Goal: Task Accomplishment & Management: Use online tool/utility

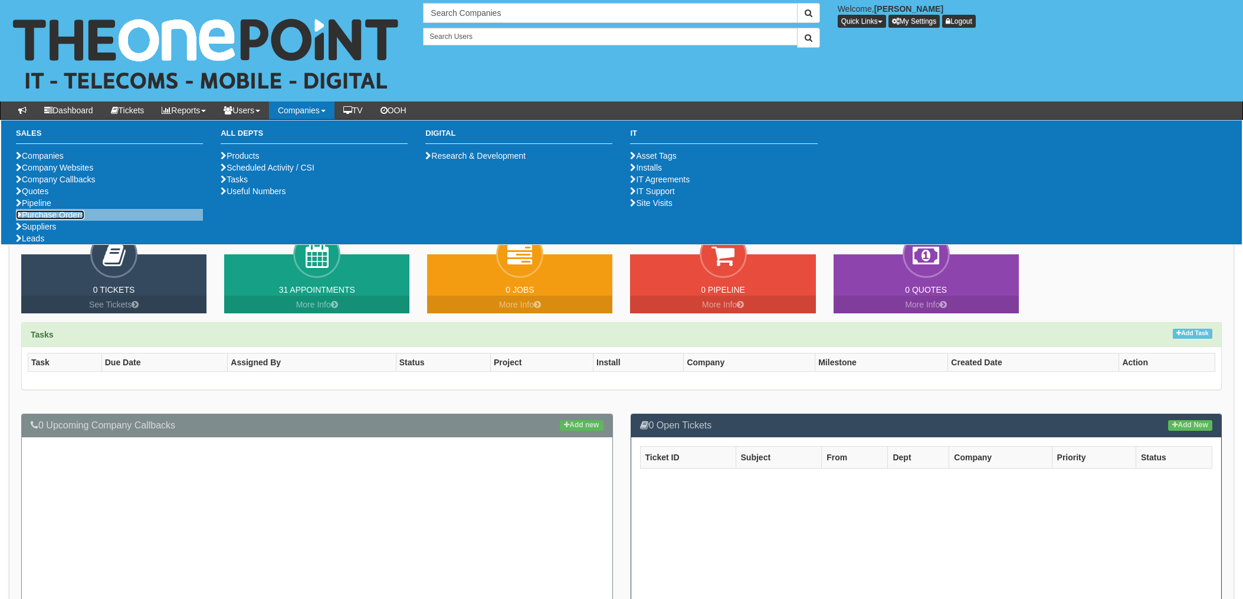
click at [59, 219] on link "Purchase Orders" at bounding box center [50, 214] width 68 height 9
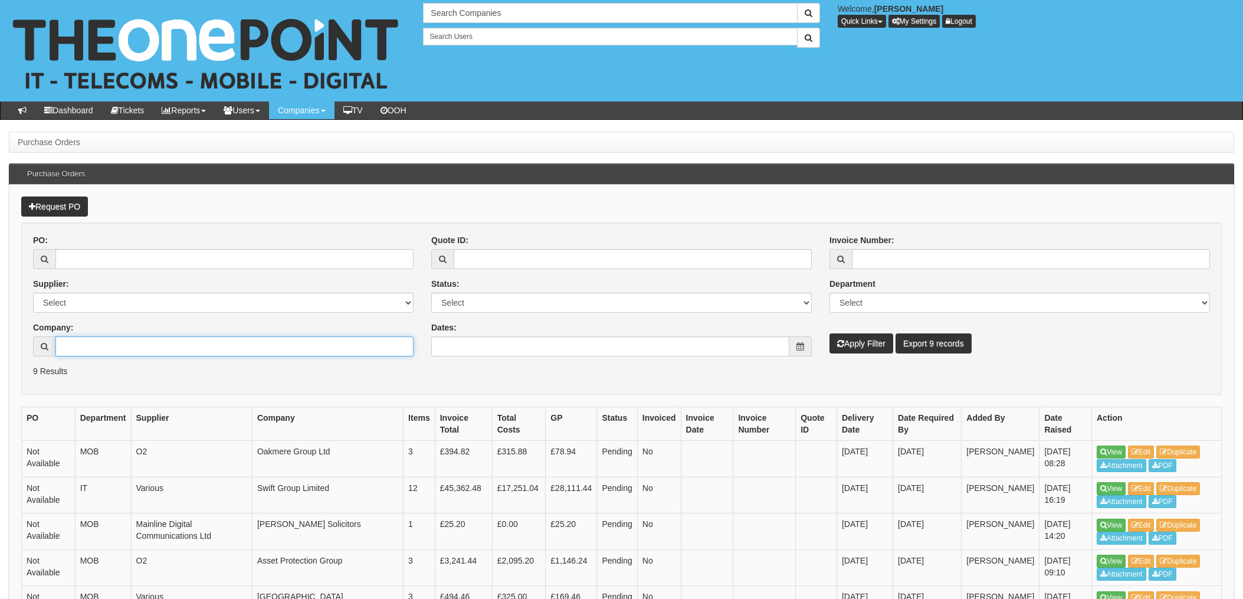
click at [123, 343] on input "Company:" at bounding box center [234, 346] width 358 height 20
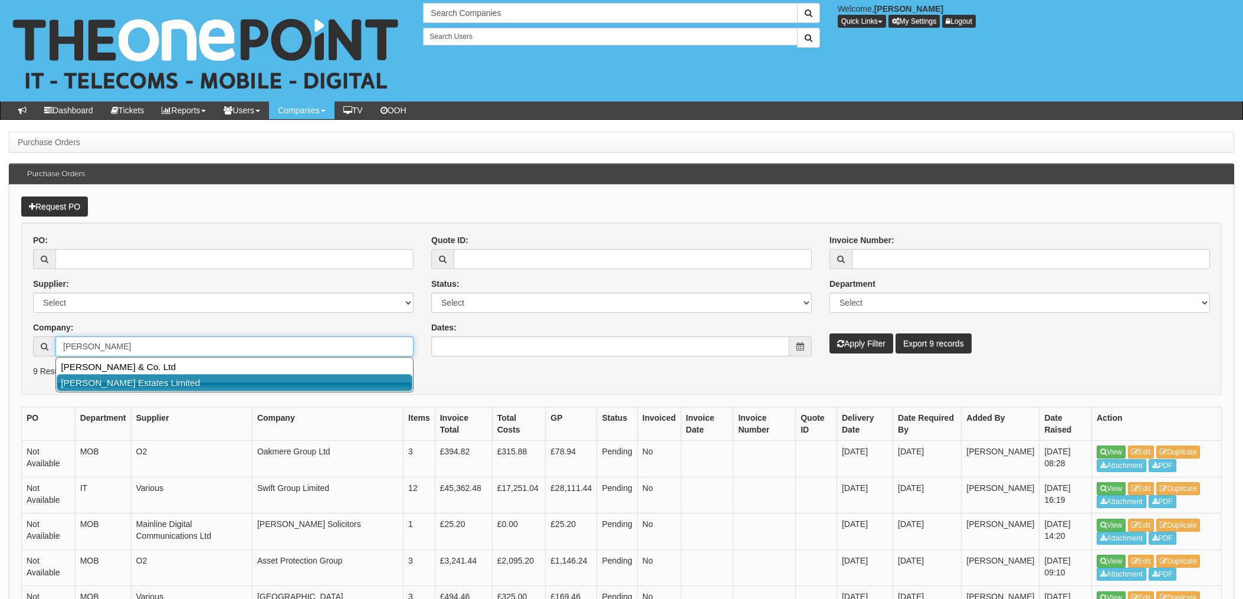
click at [171, 383] on link "[PERSON_NAME] Estates Limited" at bounding box center [235, 382] width 356 height 17
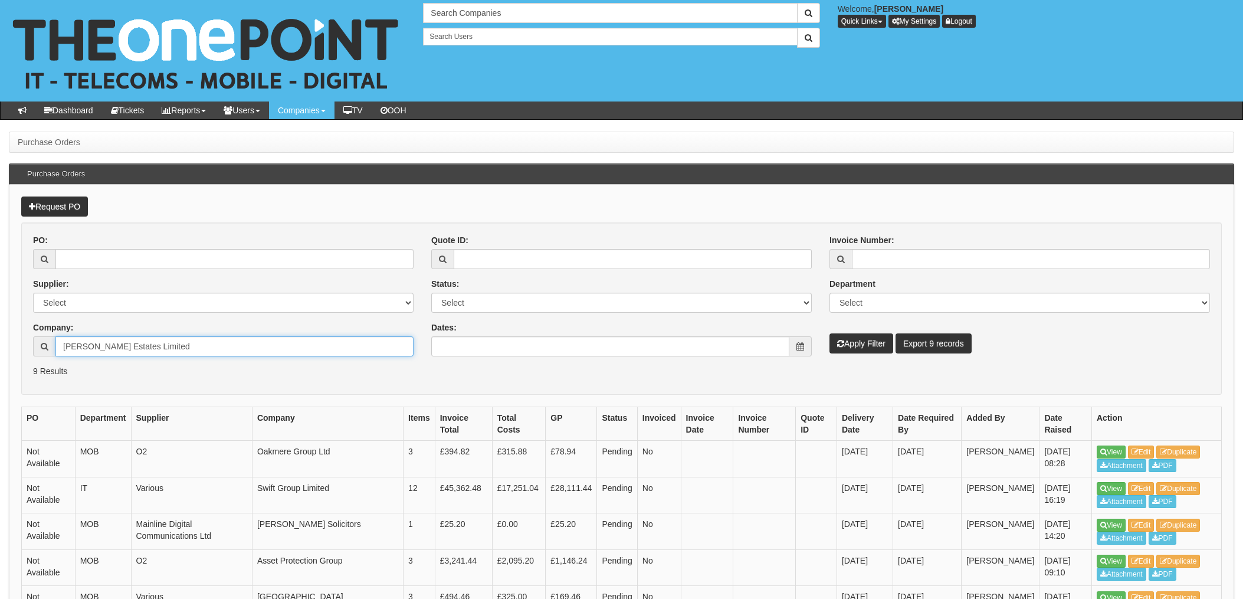
type input "[PERSON_NAME] Estates Limited"
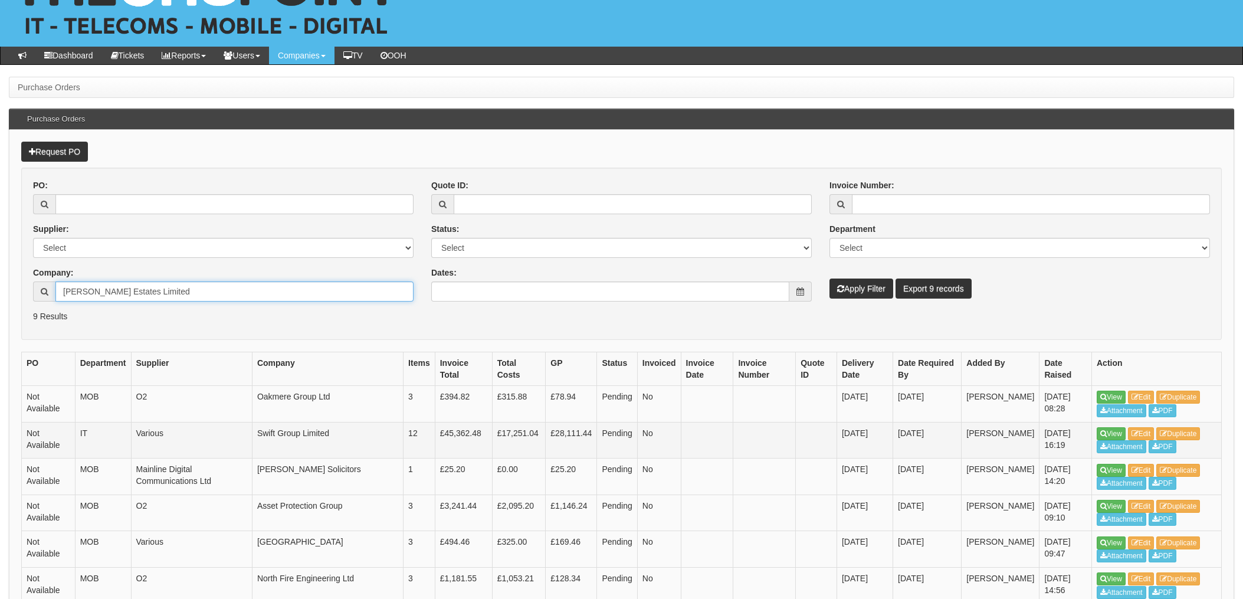
scroll to position [78, 0]
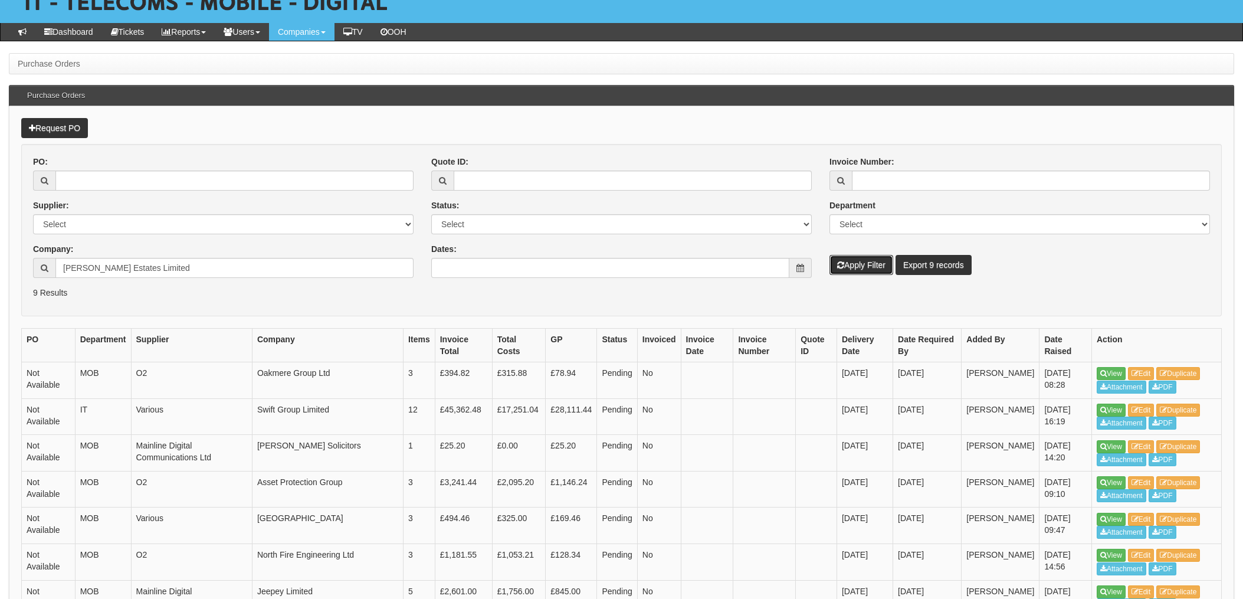
click at [851, 260] on button "Apply Filter" at bounding box center [862, 265] width 64 height 20
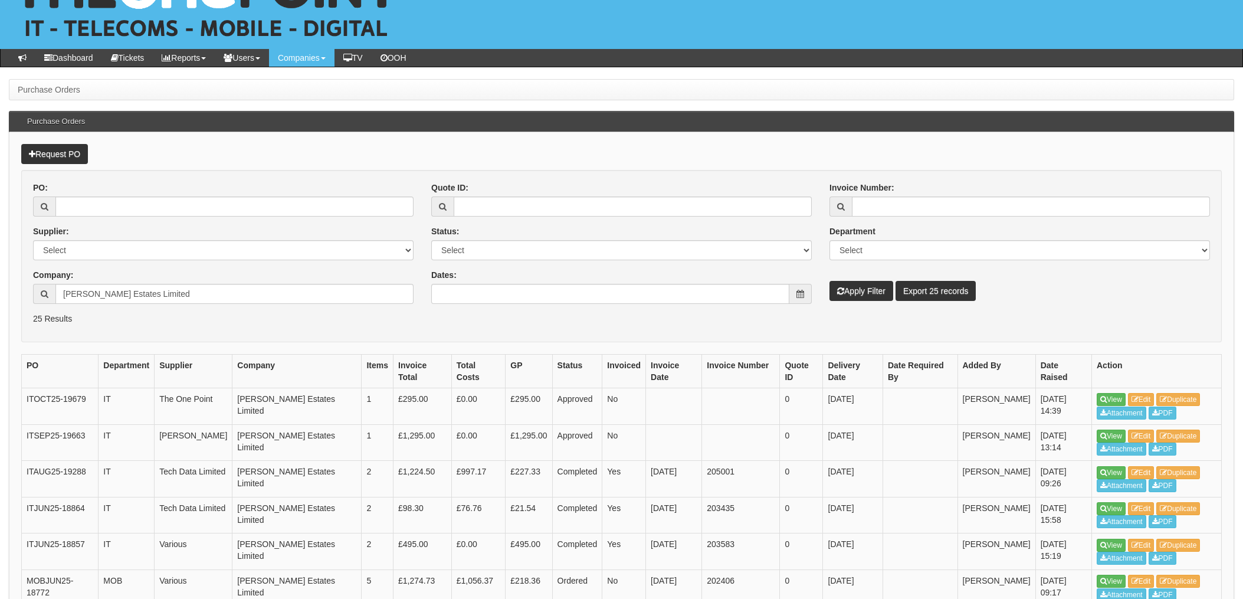
scroll to position [78, 0]
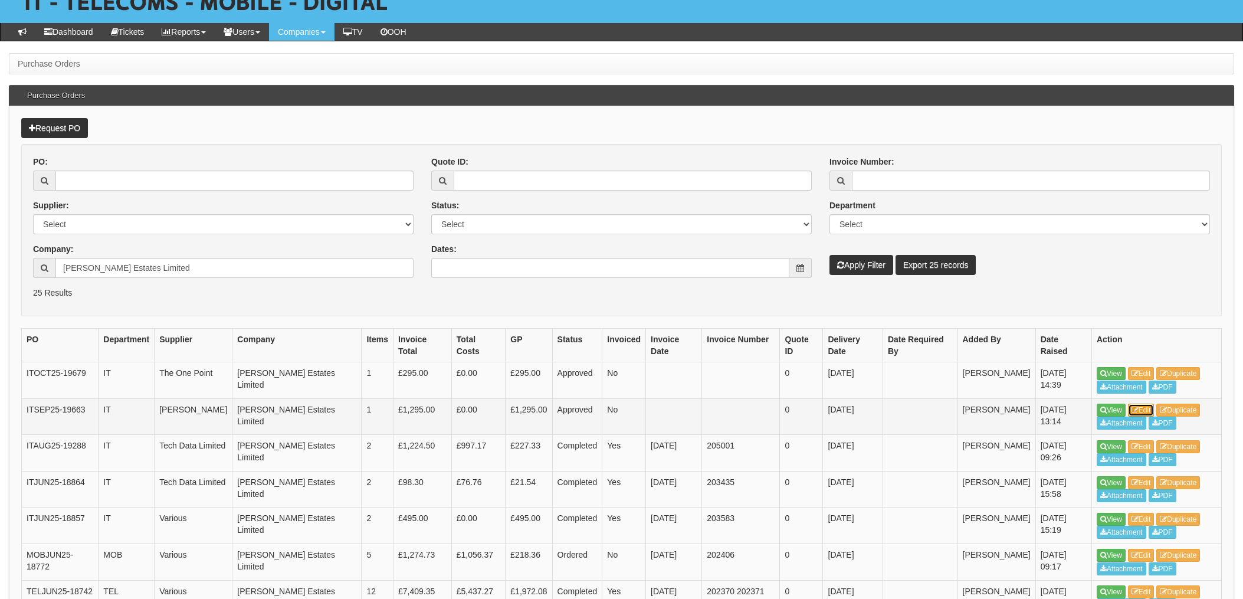
click at [1139, 407] on icon at bounding box center [1135, 410] width 7 height 7
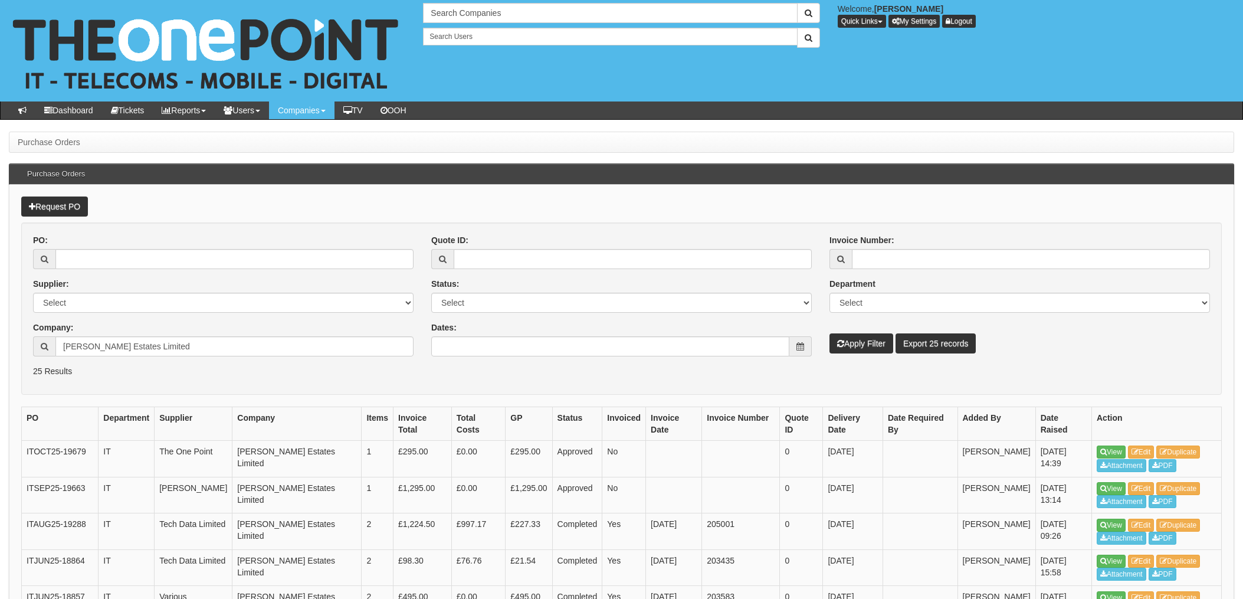
scroll to position [78, 0]
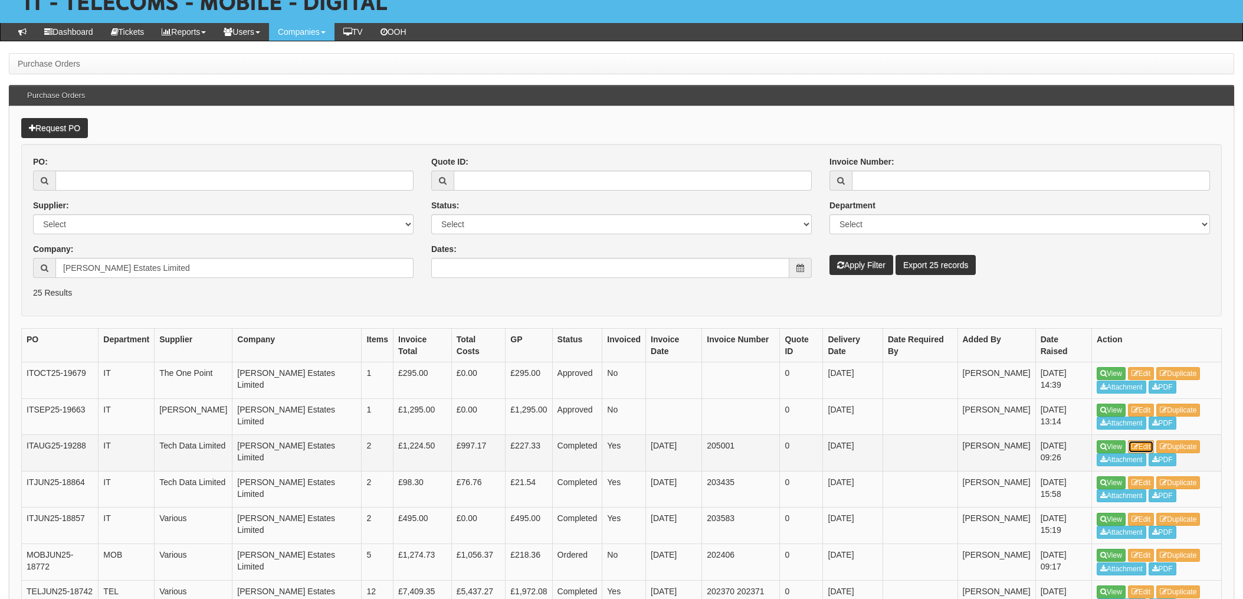
click at [1142, 447] on link "Edit" at bounding box center [1141, 446] width 27 height 13
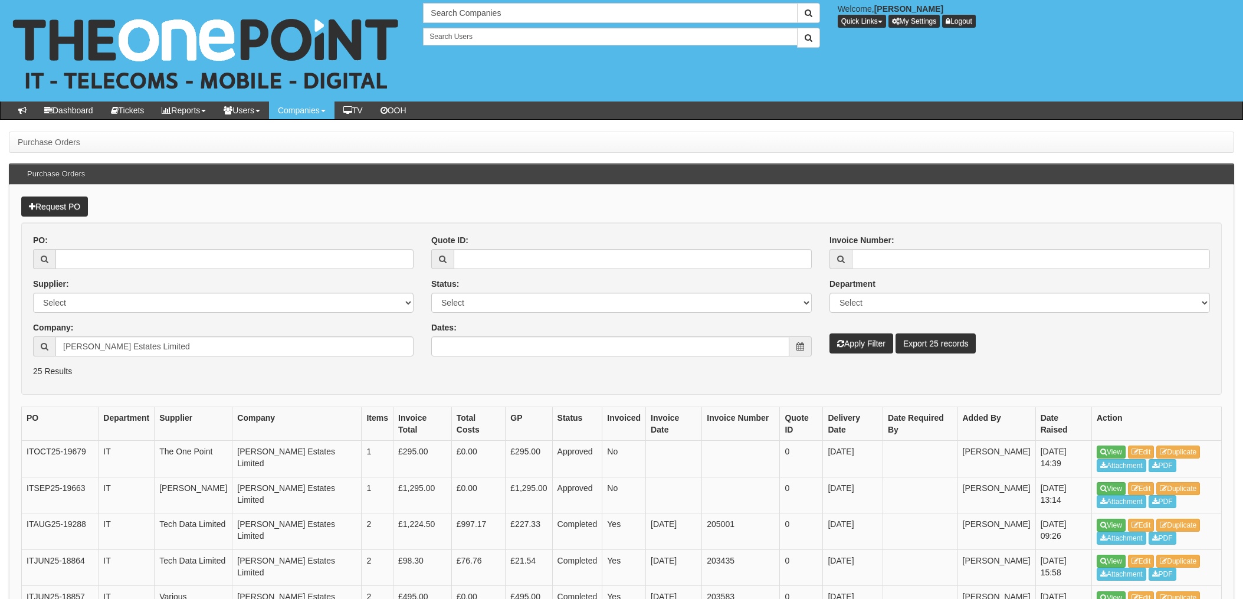
scroll to position [78, 0]
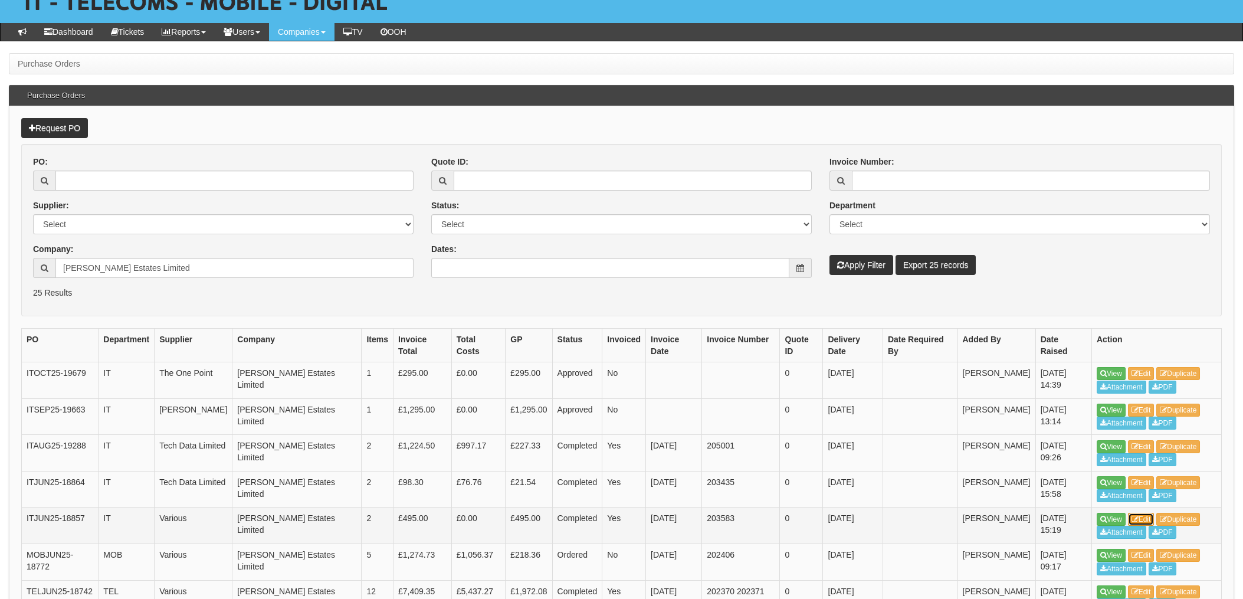
click at [1148, 517] on link "Edit" at bounding box center [1141, 519] width 27 height 13
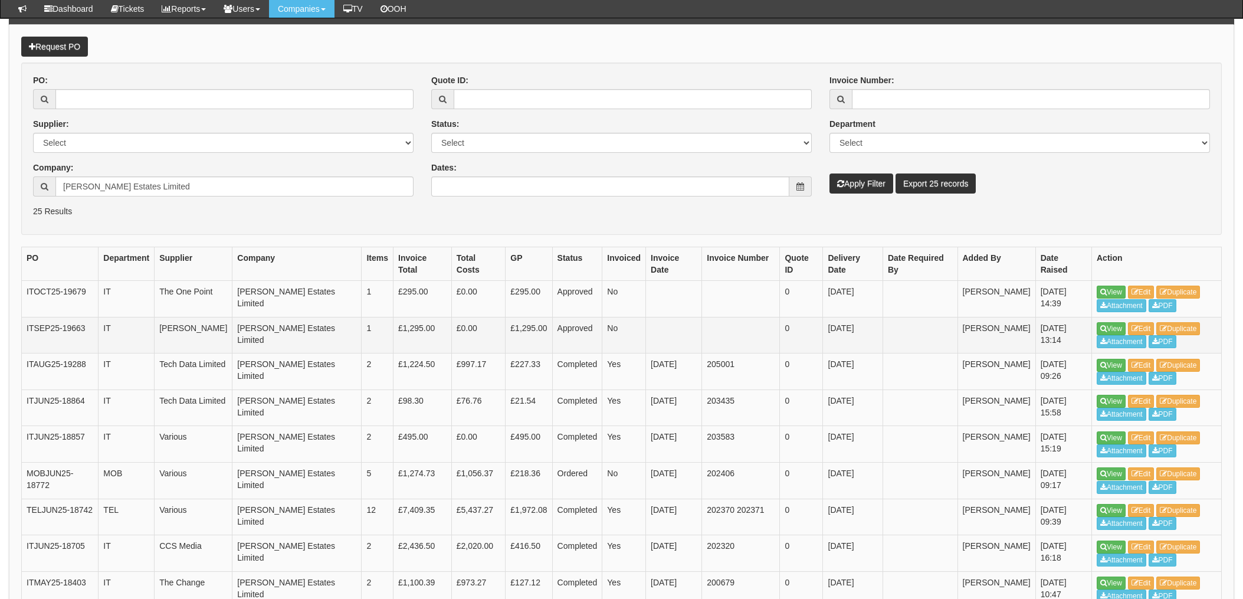
scroll to position [158, 0]
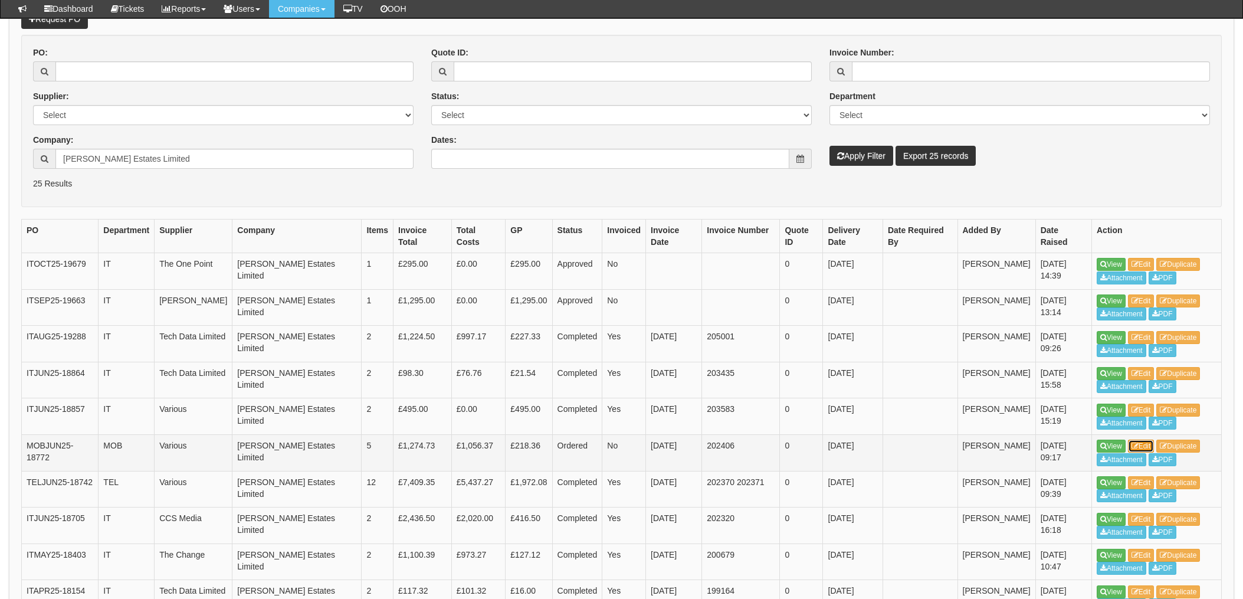
click at [1146, 443] on link "Edit" at bounding box center [1141, 446] width 27 height 13
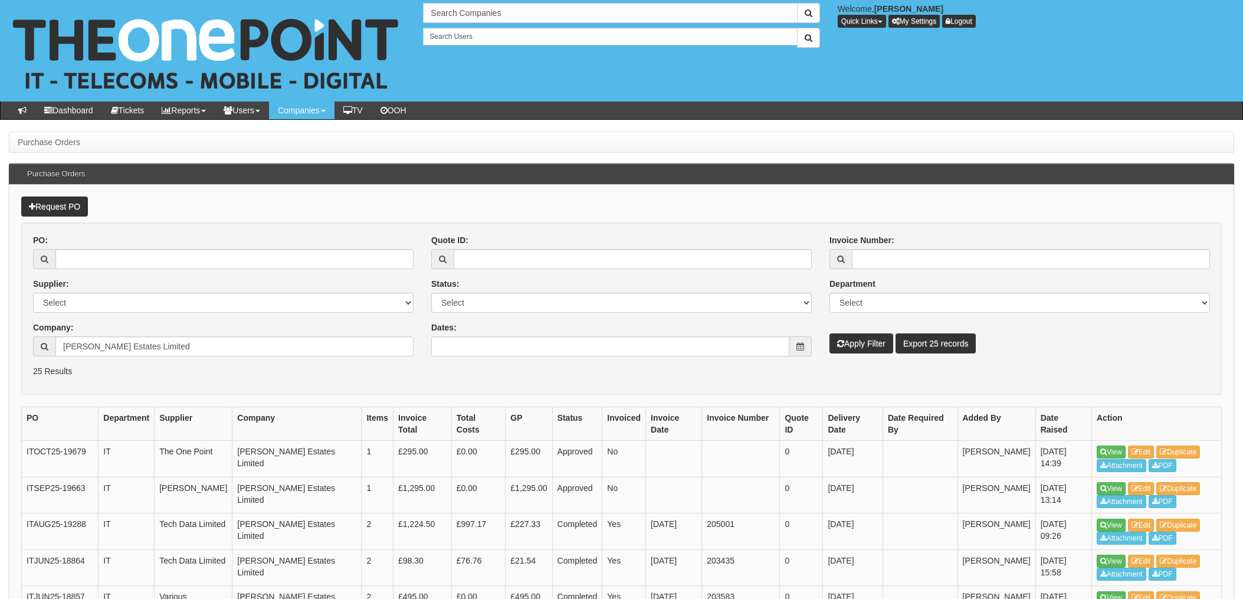
scroll to position [188, 0]
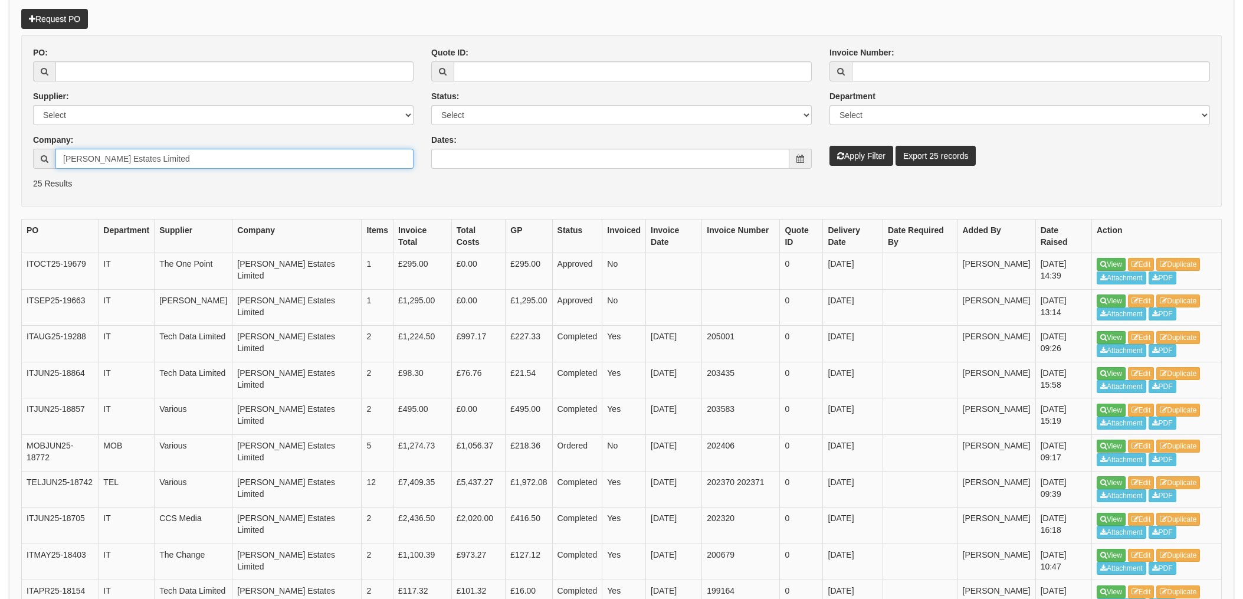
click at [197, 166] on input "[PERSON_NAME] Estates Limited" at bounding box center [234, 159] width 358 height 20
drag, startPoint x: 218, startPoint y: 162, endPoint x: -4, endPoint y: 130, distance: 223.6
click at [0, 130] on html "× Send Email × Add Appointment × Create Ticket × Create Proactive Activity × Ad…" at bounding box center [621, 533] width 1243 height 1443
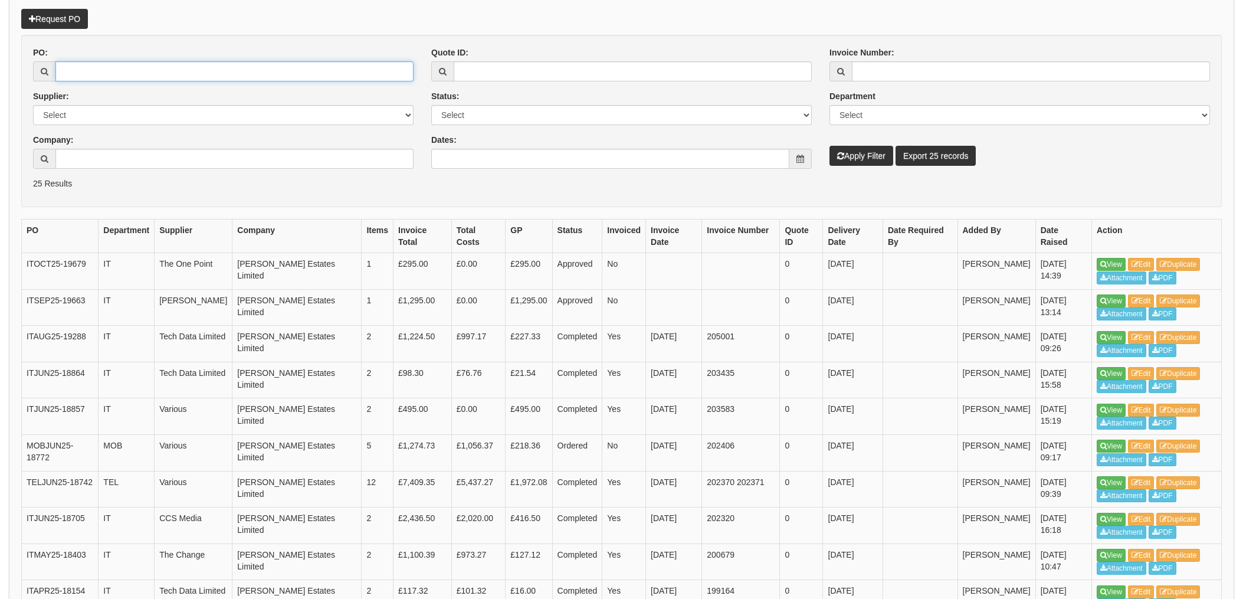
click at [55, 61] on input "PO:" at bounding box center [234, 71] width 358 height 20
type input "16909"
click at [830, 146] on button "Apply Filter" at bounding box center [862, 156] width 64 height 20
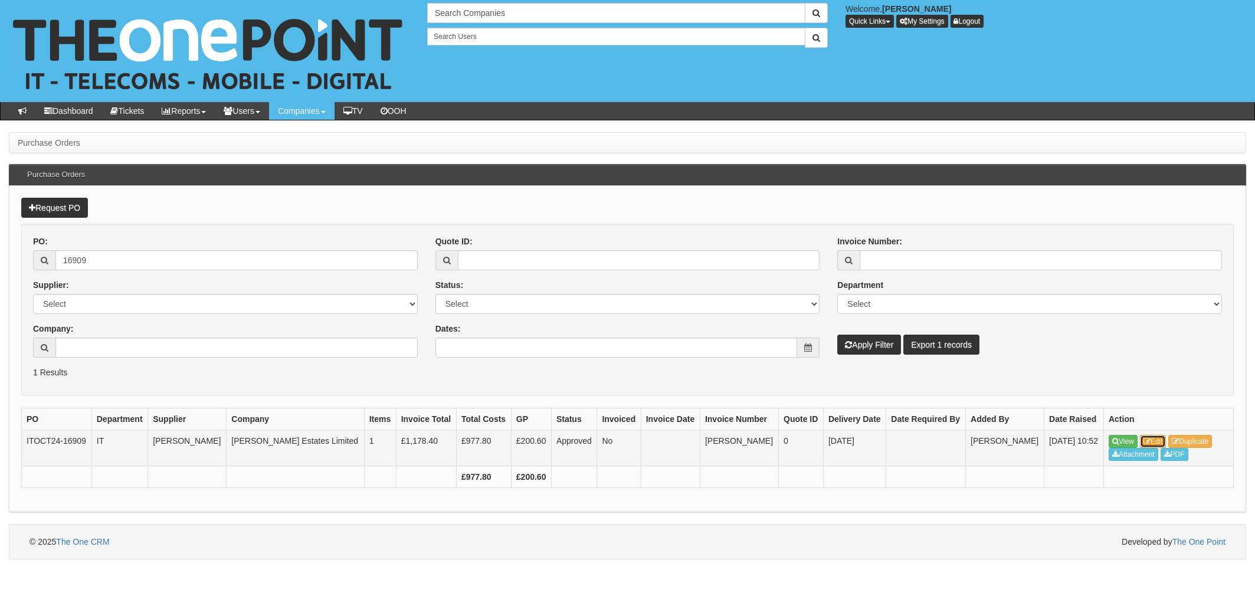
click at [1163, 443] on link "Edit" at bounding box center [1153, 441] width 27 height 13
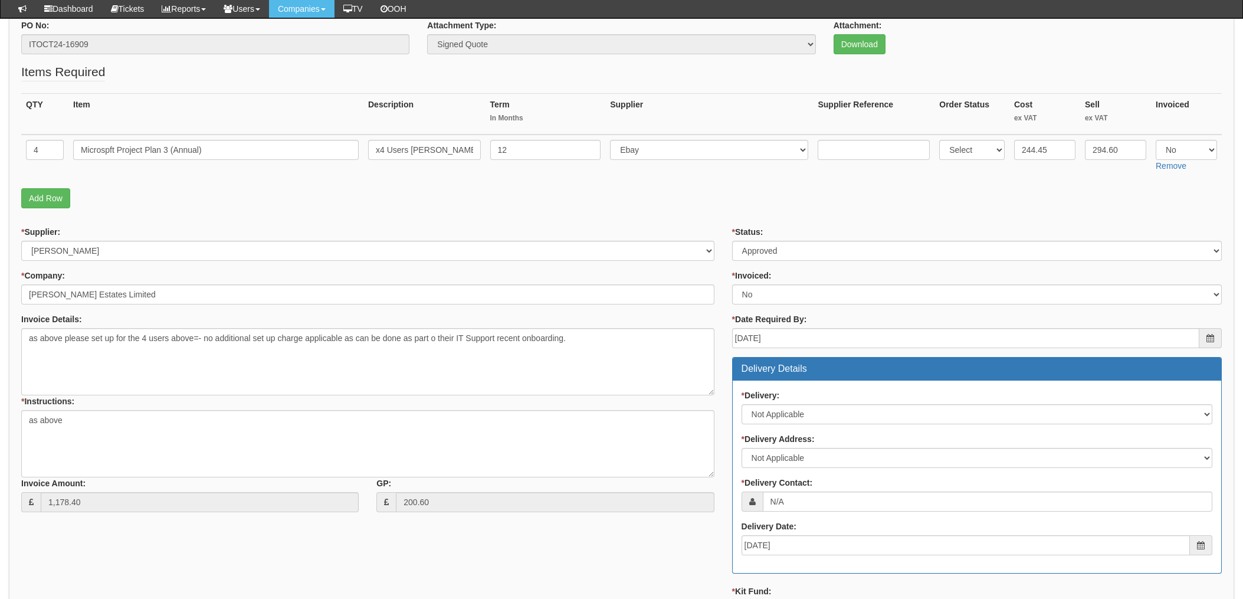
scroll to position [122, 0]
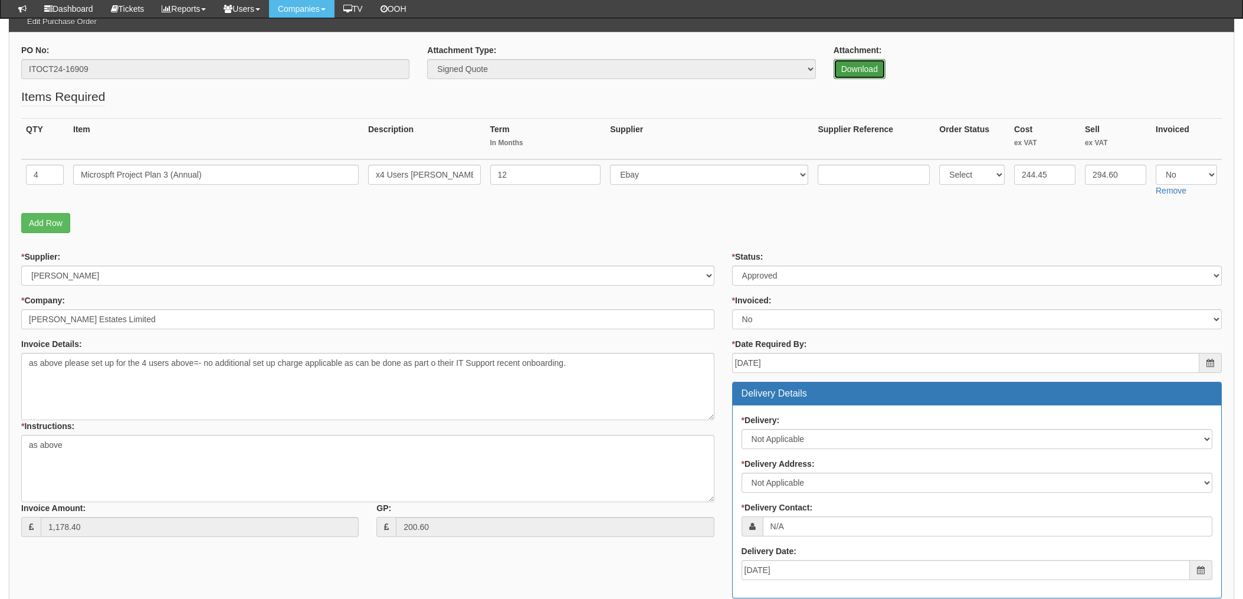
click at [866, 69] on link "Download" at bounding box center [860, 69] width 52 height 20
click at [700, 246] on form "PO No: ITOCT24-16909 Attachment Type: Select Signed Quote Auth email if quote u…" at bounding box center [621, 443] width 1201 height 799
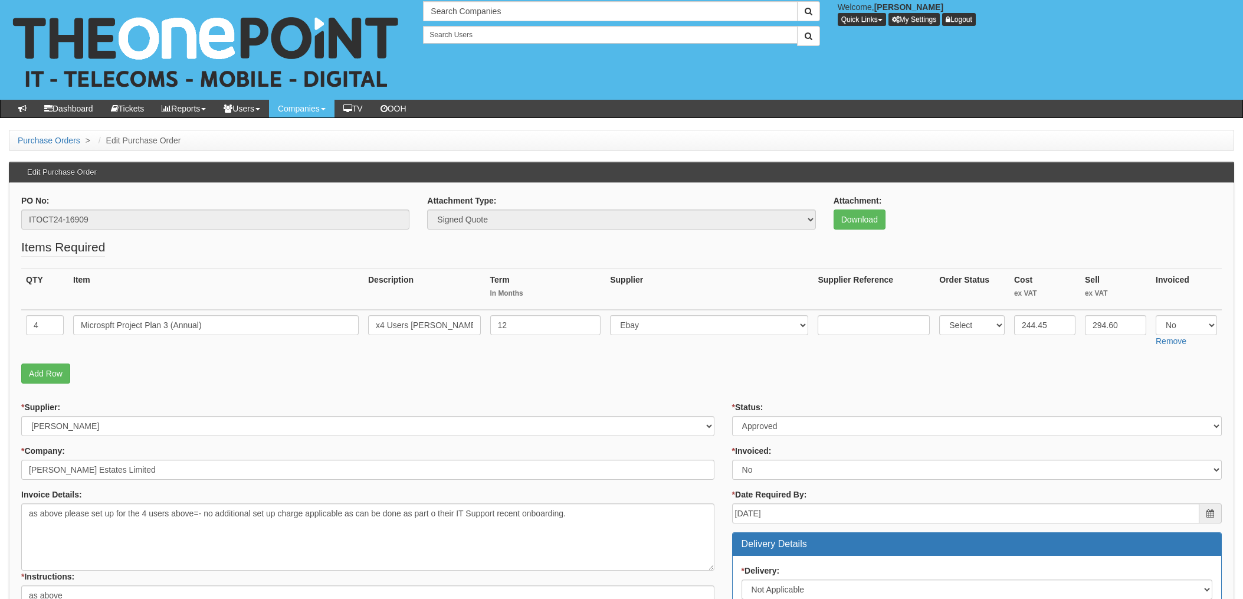
scroll to position [0, 0]
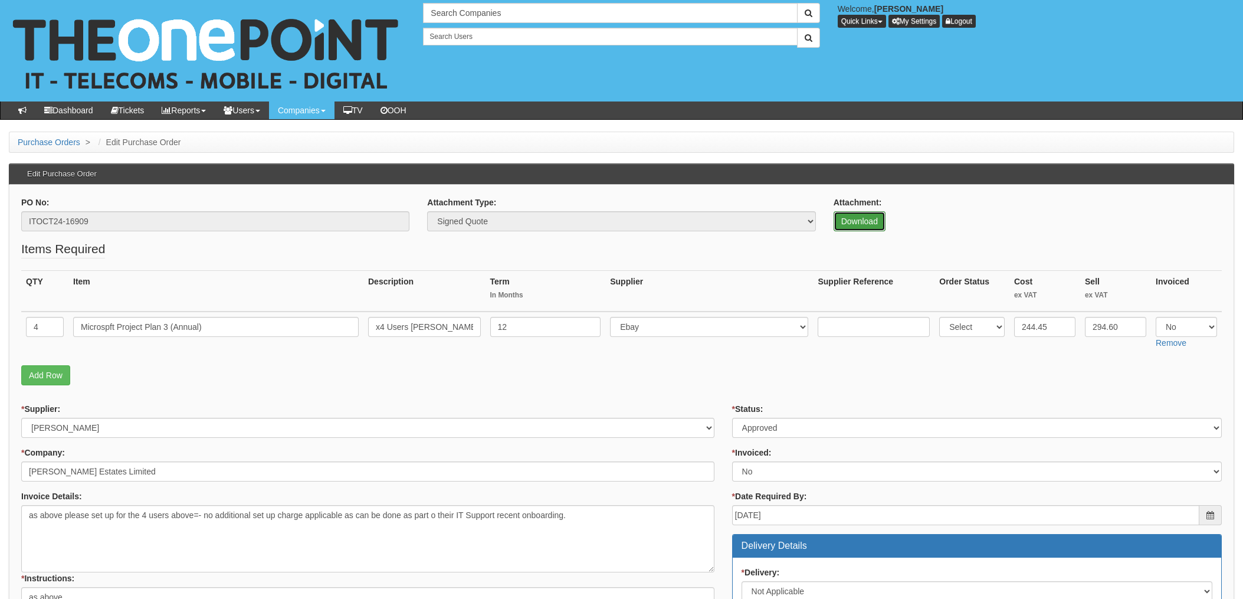
click at [855, 227] on link "Download" at bounding box center [860, 221] width 52 height 20
click at [705, 366] on p "Add Row" at bounding box center [621, 375] width 1201 height 20
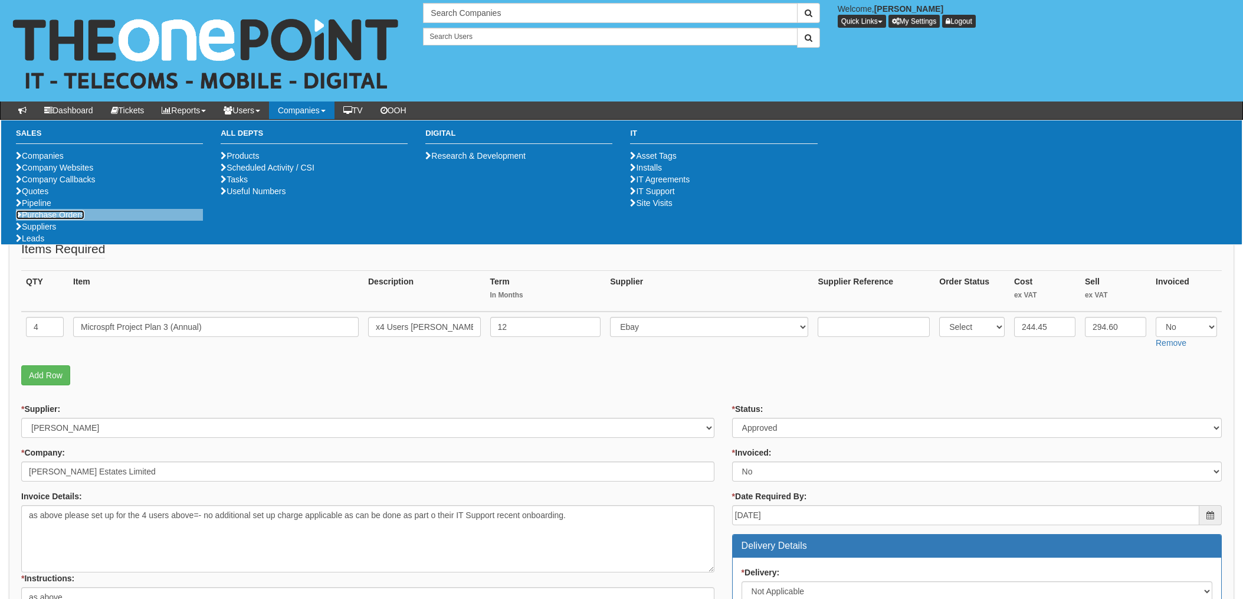
click at [58, 219] on link "Purchase Orders" at bounding box center [50, 214] width 68 height 9
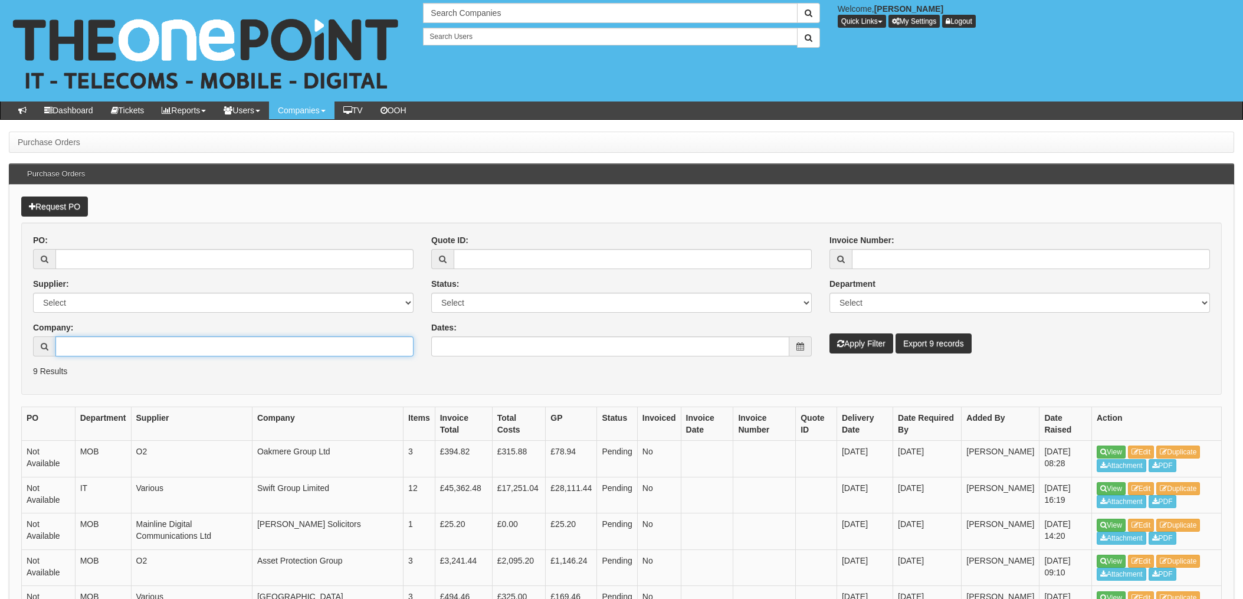
click at [91, 341] on input "Company:" at bounding box center [234, 346] width 358 height 20
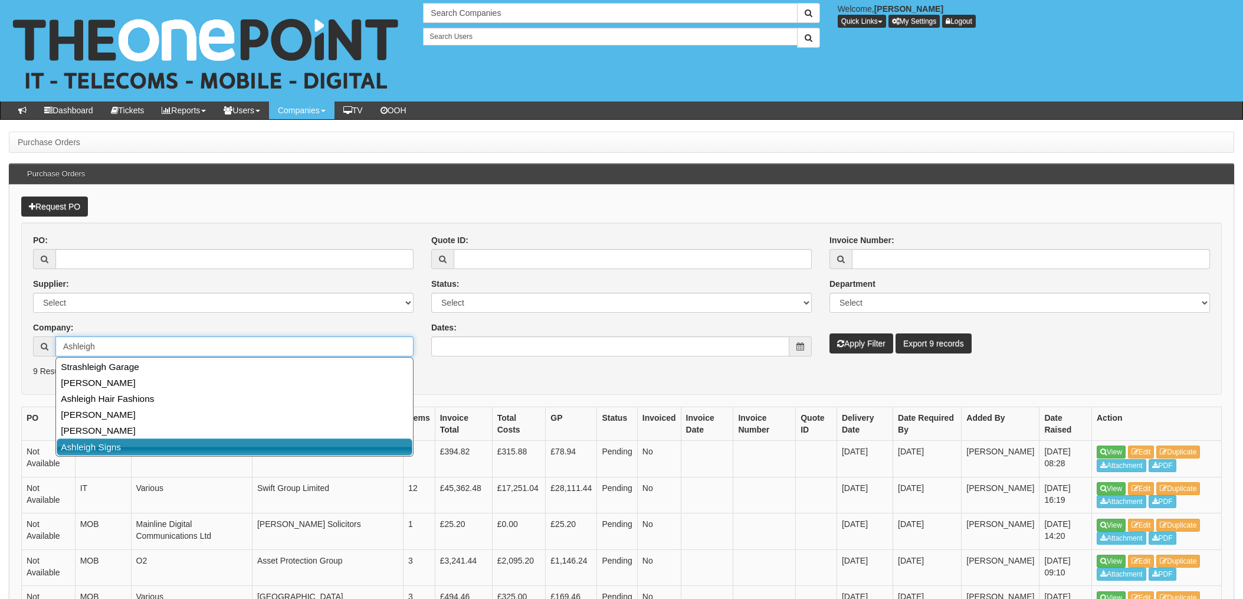
click at [87, 451] on link "Ashleigh Signs" at bounding box center [235, 446] width 356 height 17
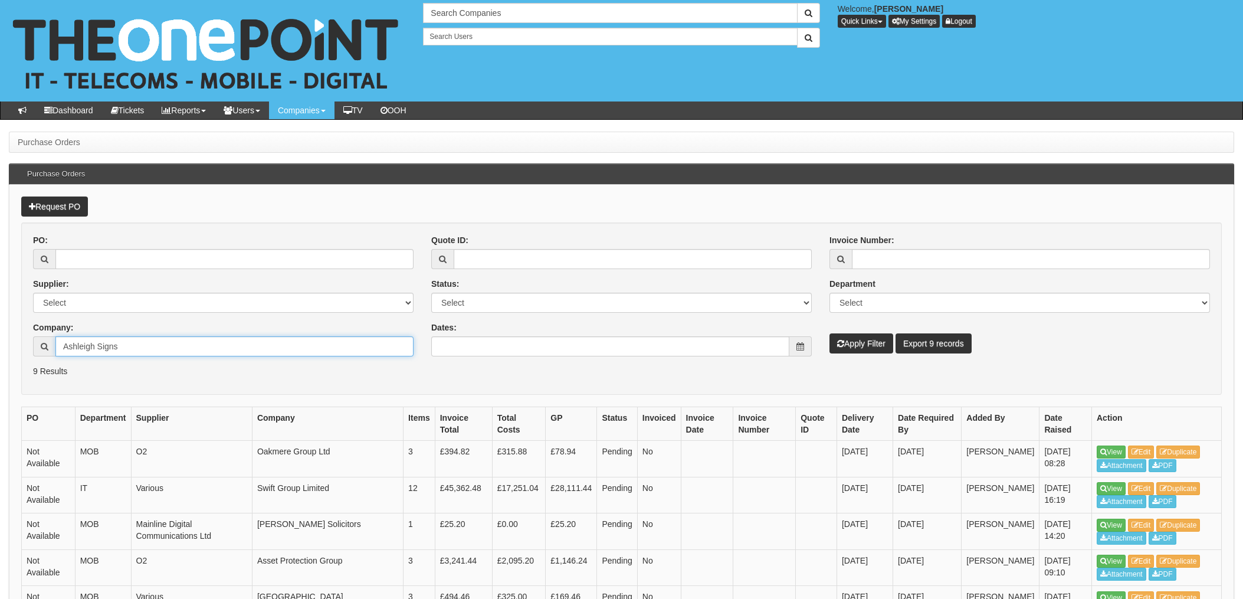
type input "Ashleigh Signs"
click at [864, 343] on button "Apply Filter" at bounding box center [862, 343] width 64 height 20
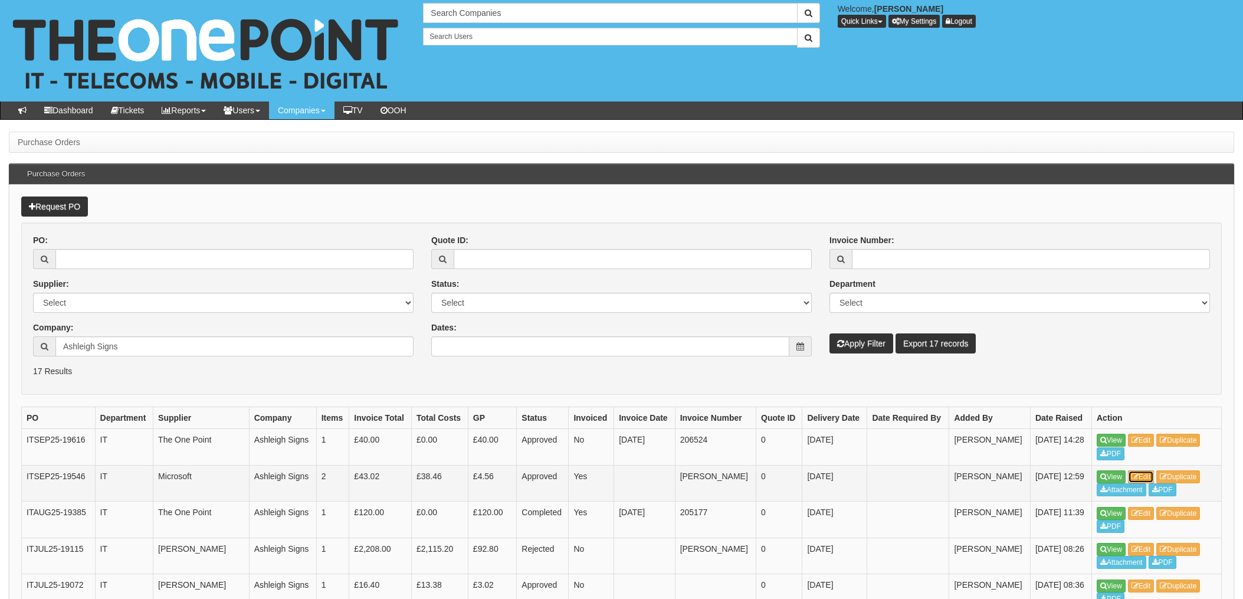
click at [1147, 475] on link "Edit" at bounding box center [1141, 476] width 27 height 13
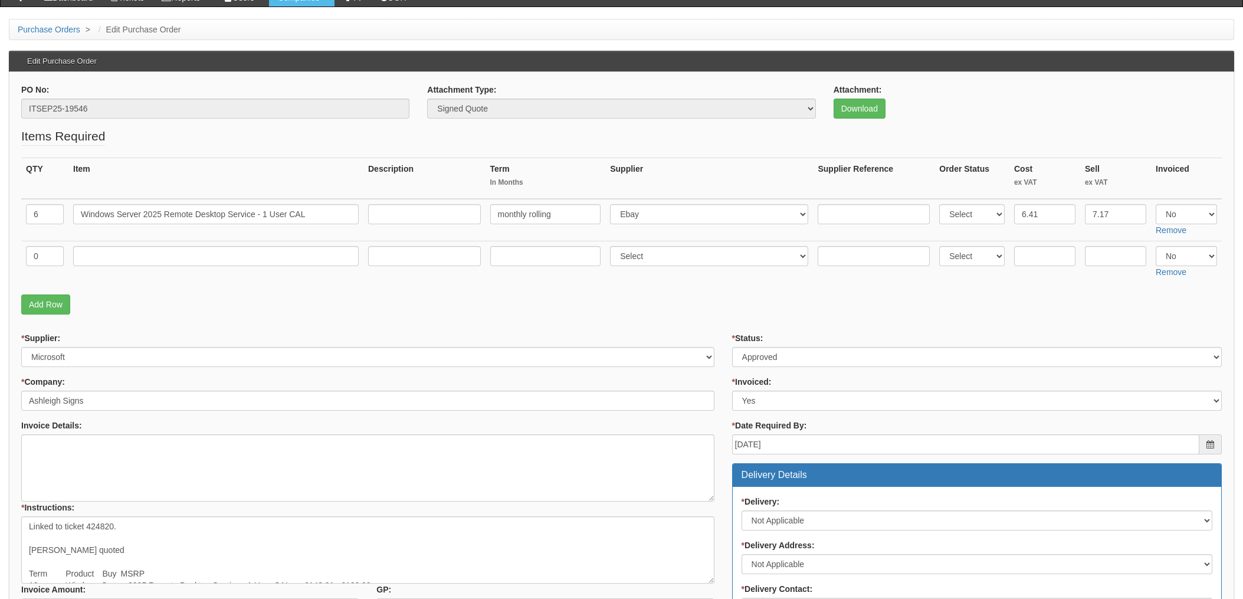
scroll to position [85, 0]
